Goal: Information Seeking & Learning: Learn about a topic

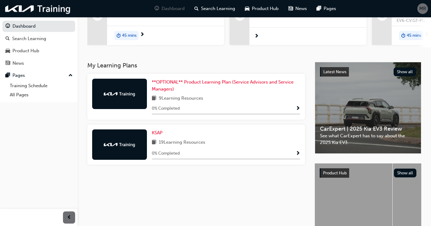
scroll to position [91, 0]
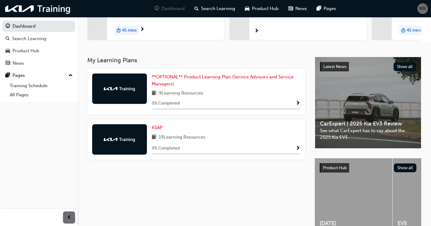
click at [196, 135] on span "19 Learning Resources" at bounding box center [182, 138] width 47 height 8
click at [298, 151] on span "Show Progress" at bounding box center [298, 148] width 5 height 5
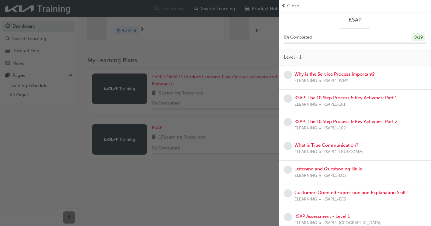
click at [369, 74] on link "Why is the Service Process Important?" at bounding box center [334, 73] width 80 height 5
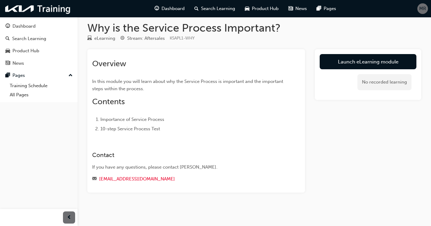
scroll to position [7, 0]
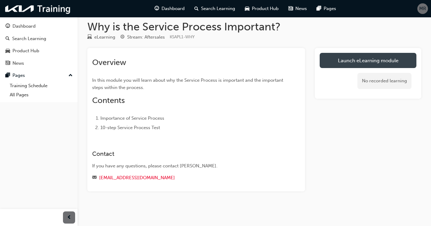
click at [362, 58] on link "Launch eLearning module" at bounding box center [368, 60] width 97 height 15
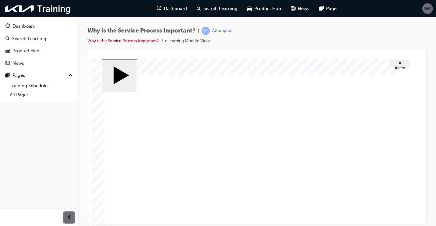
scroll to position [54, 0]
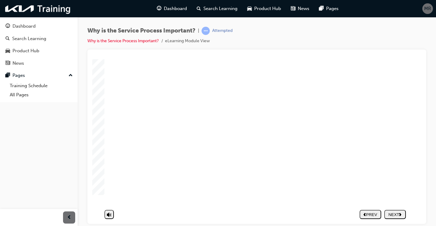
click at [390, 210] on nav "PREV NEXT SUBMIT" at bounding box center [382, 214] width 46 height 14
click at [398, 211] on nav "PREV NEXT SUBMIT" at bounding box center [382, 214] width 46 height 14
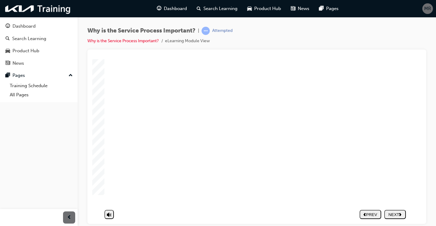
drag, startPoint x: 165, startPoint y: 153, endPoint x: 370, endPoint y: 219, distance: 215.1
click at [395, 209] on nav "PREV NEXT SUBMIT" at bounding box center [382, 214] width 46 height 14
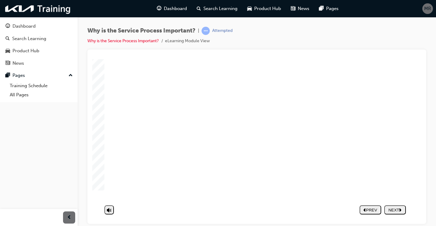
click at [399, 212] on div "NEXT" at bounding box center [394, 214] width 17 height 5
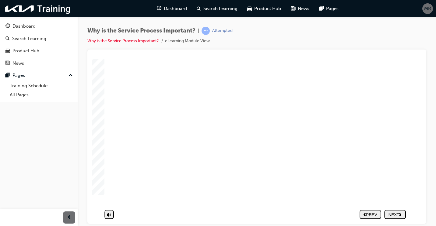
click at [92, 59] on image at bounding box center [92, 59] width 0 height 0
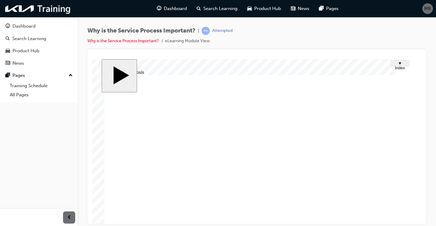
scroll to position [30, 0]
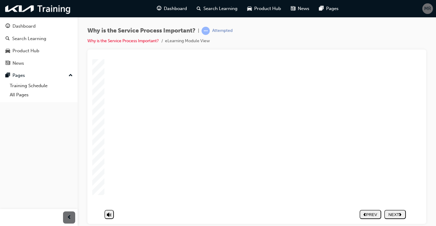
click at [92, 59] on image at bounding box center [92, 59] width 0 height 0
click at [388, 209] on nav "PREV NEXT SUBMIT" at bounding box center [382, 214] width 46 height 14
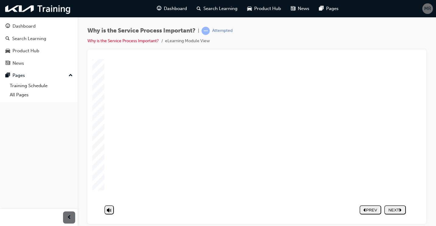
click at [395, 208] on div "NEXT" at bounding box center [394, 210] width 17 height 5
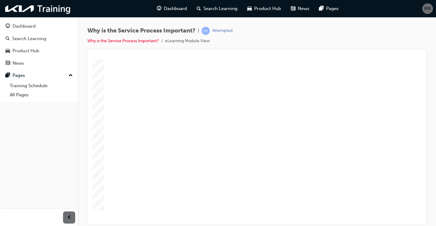
scroll to position [24, 0]
click at [397, 212] on div "NEXT" at bounding box center [394, 214] width 17 height 5
